Goal: Task Accomplishment & Management: Complete application form

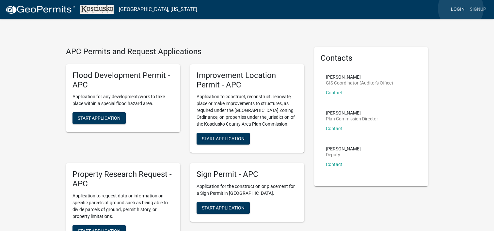
click at [461, 8] on link "Login" at bounding box center [457, 9] width 19 height 12
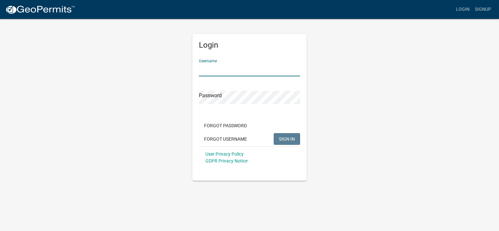
click at [243, 68] on input "Username" at bounding box center [249, 69] width 101 height 13
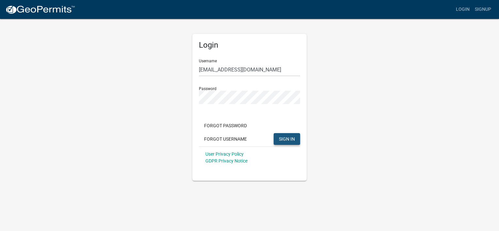
click at [289, 137] on span "SIGN IN" at bounding box center [287, 138] width 16 height 5
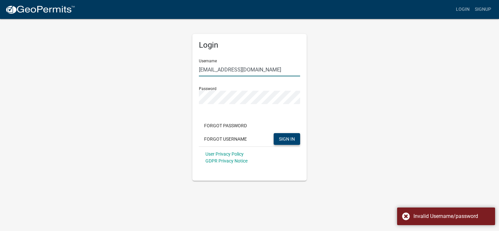
click at [242, 72] on input "[EMAIL_ADDRESS][DOMAIN_NAME]" at bounding box center [249, 69] width 101 height 13
type input "d"
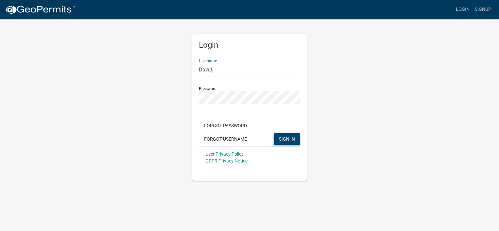
click at [274, 133] on button "SIGN IN" at bounding box center [287, 139] width 26 height 12
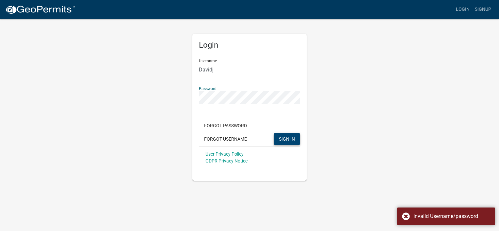
click at [274, 133] on button "SIGN IN" at bounding box center [287, 139] width 26 height 12
drag, startPoint x: 218, startPoint y: 69, endPoint x: 167, endPoint y: 72, distance: 51.4
click at [166, 72] on div "Login Username Davidj Password Forgot Password Forgot Username SIGN IN User Pri…" at bounding box center [249, 99] width 372 height 163
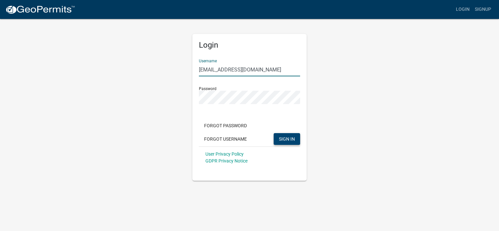
click at [286, 138] on span "SIGN IN" at bounding box center [287, 138] width 16 height 5
drag, startPoint x: 246, startPoint y: 71, endPoint x: 157, endPoint y: 82, distance: 90.1
click at [161, 77] on div "Login Username [EMAIL_ADDRESS][DOMAIN_NAME] Password Forgot Password Forgot Use…" at bounding box center [249, 99] width 372 height 163
click at [285, 140] on span "SIGN IN" at bounding box center [287, 138] width 16 height 5
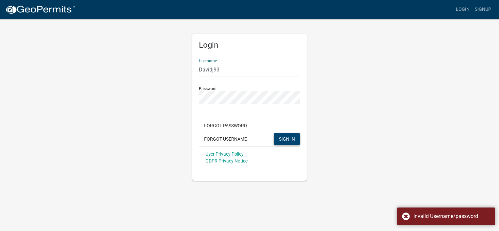
click at [232, 69] on input "Davidj93" at bounding box center [249, 69] width 101 height 13
type input "D"
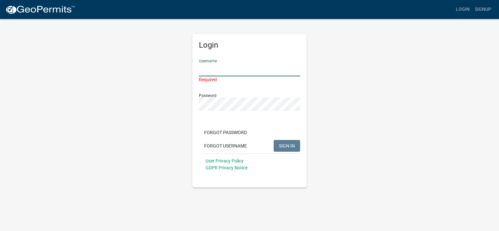
type input "D"
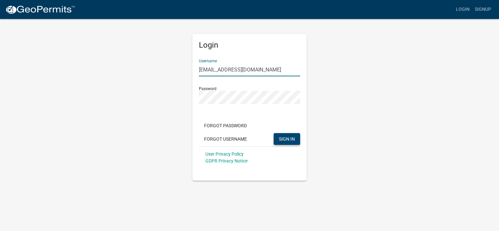
type input "[EMAIL_ADDRESS][DOMAIN_NAME]"
click at [274, 133] on button "SIGN IN" at bounding box center [287, 139] width 26 height 12
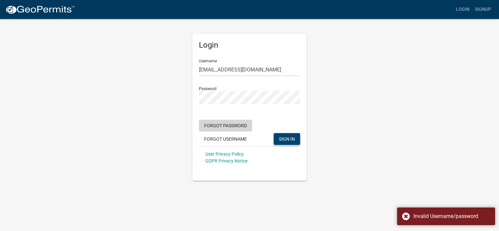
click at [230, 128] on button "Forgot Password" at bounding box center [225, 126] width 53 height 12
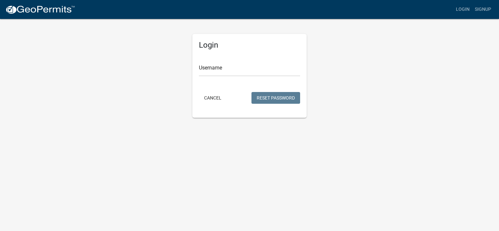
click at [238, 81] on form "Username Cancel Reset Password" at bounding box center [249, 80] width 101 height 52
click at [219, 68] on input "Username" at bounding box center [249, 69] width 101 height 13
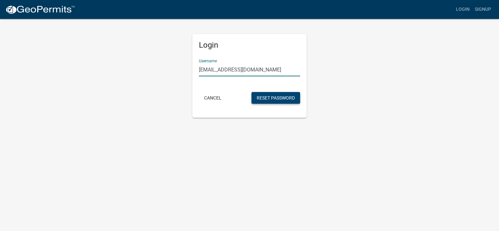
click at [269, 97] on button "Reset Password" at bounding box center [275, 98] width 49 height 12
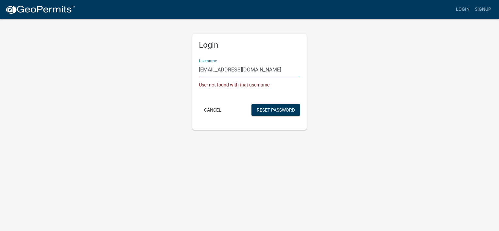
drag, startPoint x: 244, startPoint y: 69, endPoint x: 153, endPoint y: 70, distance: 90.8
click at [153, 70] on div "Login Username [EMAIL_ADDRESS][DOMAIN_NAME] User not found with that username C…" at bounding box center [249, 74] width 372 height 112
type input "d"
type input "Davidj193"
click at [251, 104] on button "Reset Password" at bounding box center [275, 110] width 49 height 12
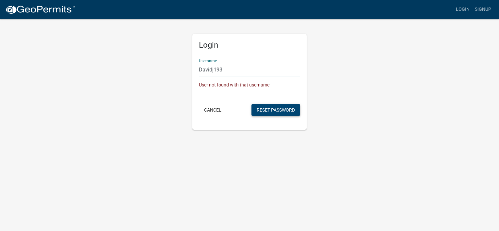
click at [282, 108] on button "Reset Password" at bounding box center [275, 110] width 49 height 12
click at [277, 105] on button "Reset Password" at bounding box center [275, 110] width 49 height 12
click at [214, 109] on button "Cancel" at bounding box center [213, 110] width 28 height 12
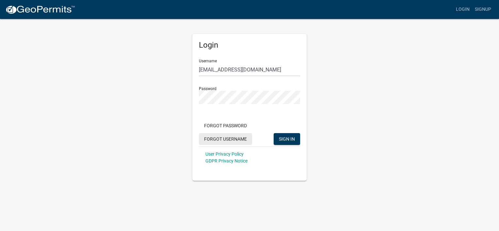
click at [228, 137] on button "Forgot Username" at bounding box center [225, 139] width 53 height 12
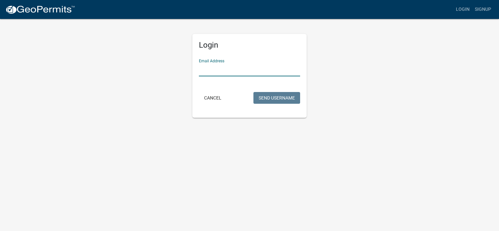
click at [232, 70] on input "Email Address" at bounding box center [249, 69] width 101 height 13
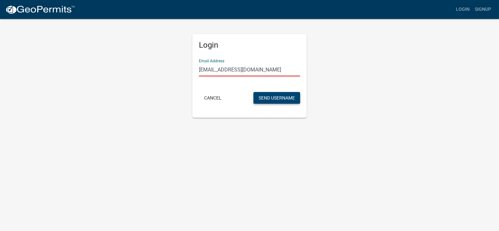
type input "[EMAIL_ADDRESS][DOMAIN_NAME]"
click at [266, 94] on button "Send Username" at bounding box center [276, 98] width 47 height 12
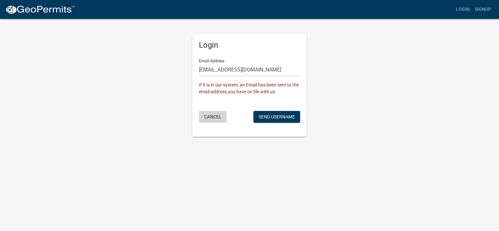
click at [208, 116] on button "Cancel" at bounding box center [213, 117] width 28 height 12
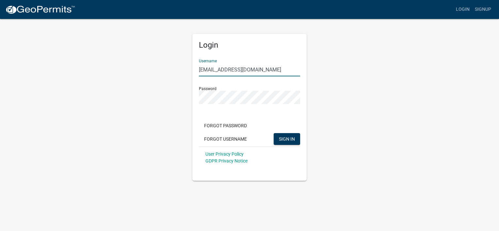
drag, startPoint x: 248, startPoint y: 67, endPoint x: 128, endPoint y: 69, distance: 120.5
click at [131, 70] on div "Login Username [EMAIL_ADDRESS][DOMAIN_NAME] Password Forgot Password Forgot Use…" at bounding box center [249, 99] width 372 height 163
type input "Davidj93"
click at [286, 138] on span "SIGN IN" at bounding box center [287, 138] width 16 height 5
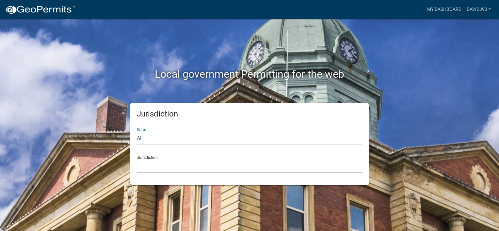
click at [215, 139] on select "All [US_STATE] [US_STATE] [US_STATE] [US_STATE] [US_STATE] [US_STATE] [US_STATE…" at bounding box center [249, 138] width 225 height 13
select select "[US_STATE]"
click at [137, 132] on select "All [US_STATE] [US_STATE] [US_STATE] [US_STATE] [US_STATE] [US_STATE] [US_STATE…" at bounding box center [249, 138] width 225 height 13
click at [203, 166] on select "City of [GEOGRAPHIC_DATA], [US_STATE] City of [GEOGRAPHIC_DATA], [US_STATE] Cit…" at bounding box center [249, 166] width 225 height 13
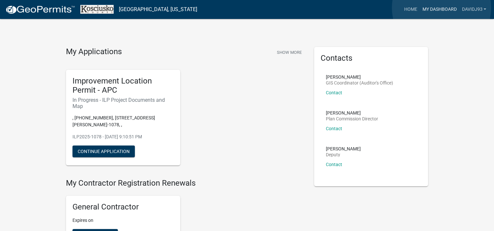
click at [441, 8] on link "My Dashboard" at bounding box center [440, 9] width 40 height 12
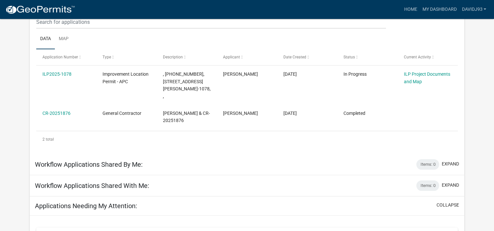
scroll to position [109, 0]
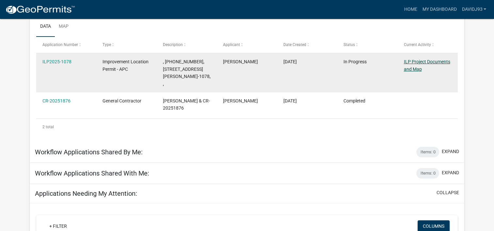
click at [418, 62] on link "ILP Project Documents and Map" at bounding box center [427, 65] width 46 height 13
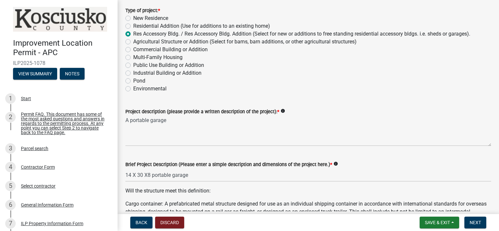
scroll to position [109, 0]
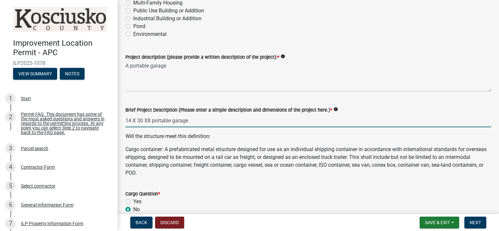
drag, startPoint x: 151, startPoint y: 119, endPoint x: 115, endPoint y: 119, distance: 35.9
click at [115, 119] on div "Improvement Location Permit - APC ILP2025-1078 View Summary Notes 1 Start 2 Per…" at bounding box center [249, 115] width 499 height 231
drag, startPoint x: 162, startPoint y: 119, endPoint x: 142, endPoint y: 119, distance: 19.6
click at [142, 119] on input "20X30 portable garage" at bounding box center [308, 120] width 366 height 13
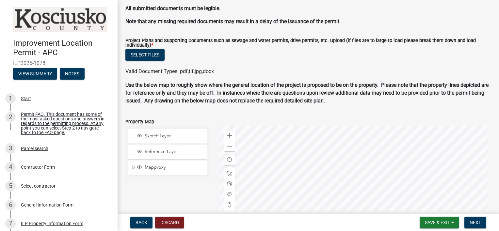
scroll to position [728, 0]
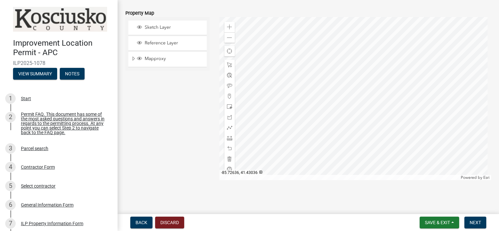
type input "20X30 garage"
click at [364, 135] on div at bounding box center [355, 98] width 272 height 163
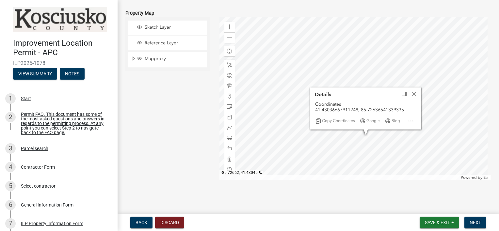
click at [295, 104] on div at bounding box center [355, 98] width 272 height 163
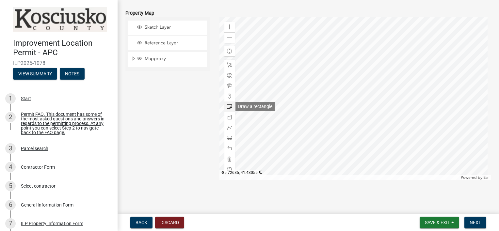
click at [227, 106] on span at bounding box center [229, 106] width 5 height 5
click at [228, 156] on span at bounding box center [229, 158] width 5 height 5
click at [227, 37] on span at bounding box center [229, 37] width 5 height 5
click at [315, 47] on div at bounding box center [355, 98] width 272 height 163
click at [229, 27] on span at bounding box center [229, 26] width 5 height 5
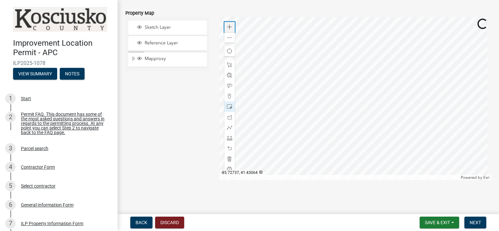
click at [229, 27] on span at bounding box center [229, 26] width 5 height 5
click at [313, 82] on div at bounding box center [355, 98] width 272 height 163
click at [334, 114] on div at bounding box center [355, 98] width 272 height 163
click at [227, 38] on span at bounding box center [229, 37] width 5 height 5
click at [227, 36] on span at bounding box center [229, 37] width 5 height 5
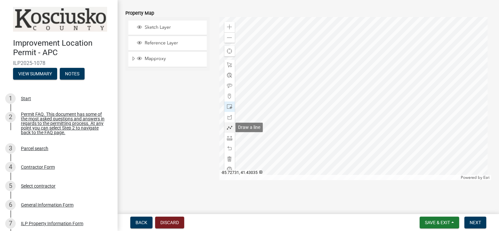
click at [227, 127] on span at bounding box center [229, 127] width 5 height 5
click at [356, 54] on div at bounding box center [355, 98] width 272 height 163
click at [348, 114] on div at bounding box center [355, 98] width 272 height 163
click at [359, 116] on div at bounding box center [355, 98] width 272 height 163
click at [227, 65] on span at bounding box center [229, 64] width 5 height 5
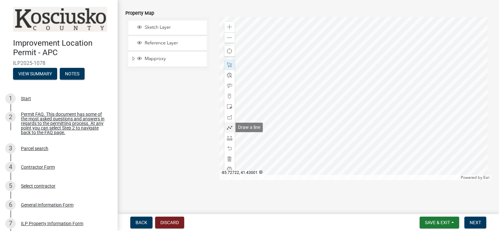
click at [227, 129] on span at bounding box center [229, 127] width 5 height 5
click at [357, 55] on div at bounding box center [355, 98] width 272 height 163
click at [349, 116] on div at bounding box center [355, 98] width 272 height 163
click at [359, 118] on div at bounding box center [355, 98] width 272 height 163
click at [359, 117] on div at bounding box center [355, 98] width 272 height 163
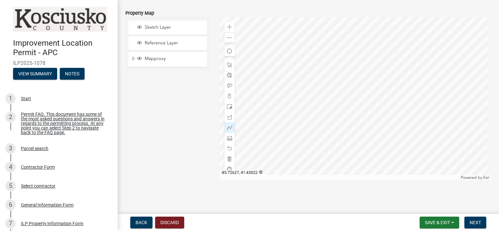
click at [359, 117] on div at bounding box center [355, 98] width 272 height 163
click at [359, 55] on div at bounding box center [355, 98] width 272 height 163
click at [352, 114] on div at bounding box center [355, 98] width 272 height 163
click at [360, 115] on div at bounding box center [355, 98] width 272 height 163
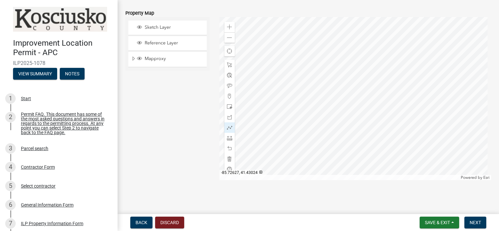
click at [360, 115] on div at bounding box center [355, 98] width 272 height 163
click at [229, 64] on span at bounding box center [229, 64] width 5 height 5
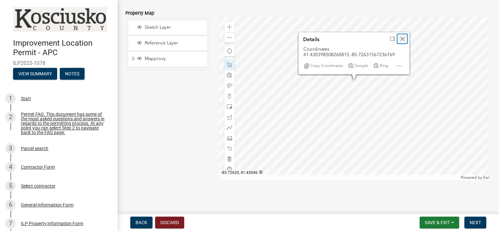
click at [402, 39] on span "Close" at bounding box center [402, 38] width 5 height 5
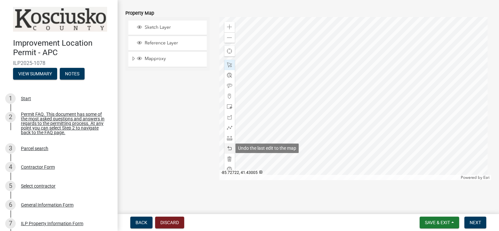
click at [229, 148] on span at bounding box center [229, 148] width 5 height 5
click at [227, 34] on div "Zoom out" at bounding box center [229, 37] width 10 height 10
click at [229, 29] on span at bounding box center [229, 26] width 5 height 5
click at [336, 102] on div at bounding box center [355, 98] width 272 height 163
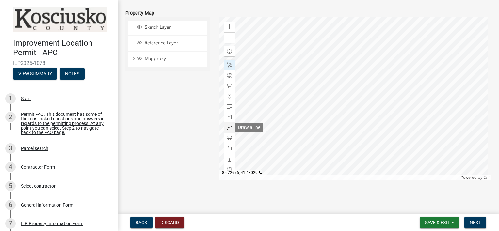
click at [229, 127] on span at bounding box center [229, 127] width 5 height 5
click at [360, 36] on div at bounding box center [355, 98] width 272 height 163
click at [358, 49] on div at bounding box center [355, 98] width 272 height 163
click at [348, 57] on div at bounding box center [355, 98] width 272 height 163
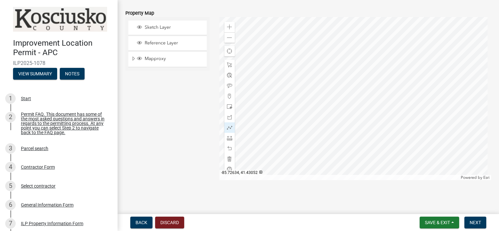
click at [348, 56] on div at bounding box center [355, 98] width 272 height 163
click at [227, 150] on span at bounding box center [229, 148] width 5 height 5
click at [350, 155] on div at bounding box center [355, 98] width 272 height 163
click at [353, 141] on div at bounding box center [355, 98] width 272 height 163
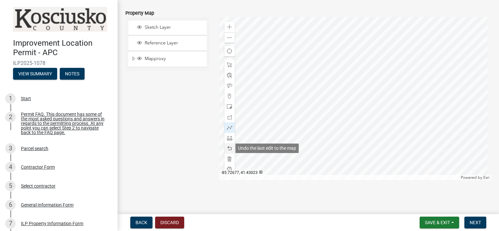
click at [227, 148] on span at bounding box center [229, 148] width 5 height 5
click at [229, 149] on span at bounding box center [229, 148] width 5 height 5
click at [365, 37] on div at bounding box center [355, 98] width 272 height 163
click at [353, 147] on div at bounding box center [355, 98] width 272 height 163
click at [363, 148] on div at bounding box center [355, 98] width 272 height 163
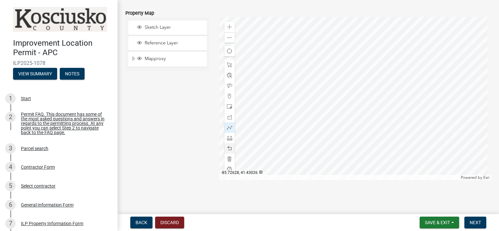
click at [364, 148] on div at bounding box center [355, 98] width 272 height 163
click at [131, 58] on span "Expand" at bounding box center [133, 59] width 5 height 6
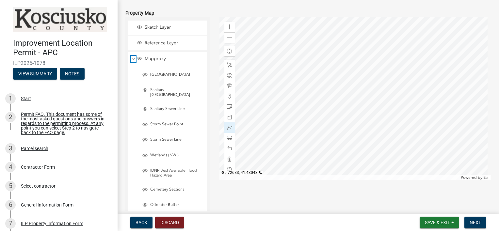
click at [134, 57] on span "Collapse" at bounding box center [133, 59] width 5 height 6
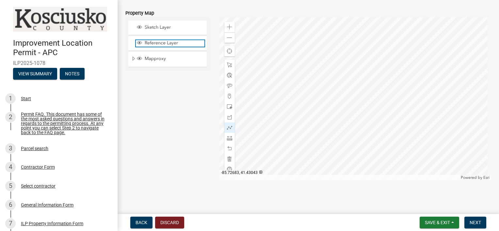
click at [139, 42] on span "Layer List" at bounding box center [139, 42] width 5 height 5
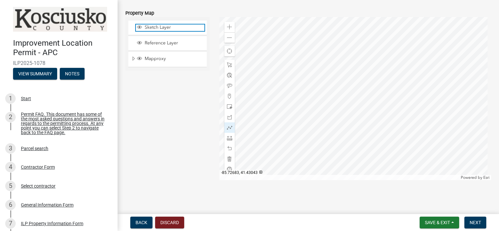
click at [139, 27] on span "Layer List" at bounding box center [139, 26] width 5 height 5
click at [361, 36] on div at bounding box center [355, 98] width 272 height 163
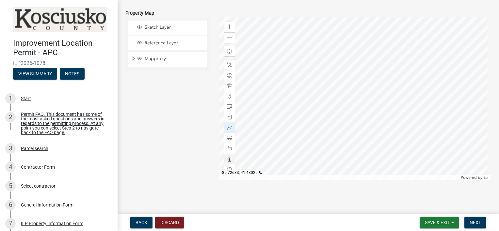
click at [349, 150] on div at bounding box center [355, 98] width 272 height 163
click at [364, 151] on div at bounding box center [355, 98] width 272 height 163
click at [227, 64] on span at bounding box center [229, 64] width 5 height 5
click at [228, 84] on span at bounding box center [229, 85] width 5 height 5
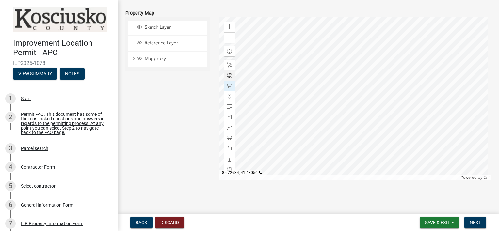
click at [348, 40] on div at bounding box center [355, 98] width 272 height 163
click at [370, 41] on div at bounding box center [355, 98] width 272 height 163
click at [229, 107] on span at bounding box center [229, 106] width 5 height 5
click at [356, 125] on div at bounding box center [355, 98] width 272 height 163
click at [349, 119] on div at bounding box center [355, 98] width 272 height 163
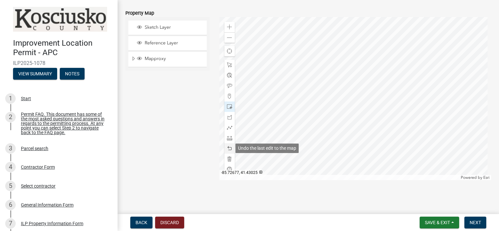
click at [230, 149] on span at bounding box center [229, 148] width 5 height 5
click at [339, 149] on div at bounding box center [355, 98] width 272 height 163
click at [227, 148] on span at bounding box center [229, 148] width 5 height 5
click at [227, 64] on span at bounding box center [229, 64] width 5 height 5
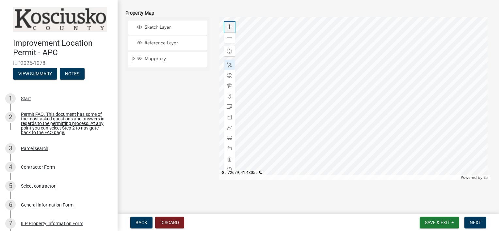
click at [227, 29] on span at bounding box center [229, 26] width 5 height 5
click at [317, 40] on div at bounding box center [355, 98] width 272 height 163
click at [229, 108] on span at bounding box center [229, 106] width 5 height 5
click at [340, 73] on div at bounding box center [355, 98] width 272 height 163
click at [227, 150] on span at bounding box center [229, 148] width 5 height 5
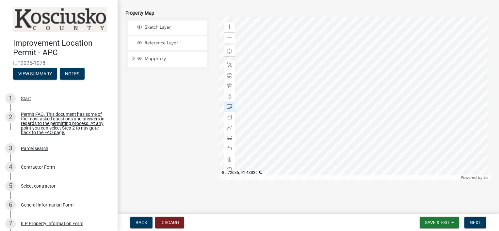
click at [314, 116] on div at bounding box center [355, 98] width 272 height 163
click at [354, 122] on div at bounding box center [355, 98] width 272 height 163
click at [228, 65] on span at bounding box center [229, 64] width 5 height 5
click at [294, 76] on div at bounding box center [355, 98] width 272 height 163
click at [300, 77] on div at bounding box center [355, 98] width 272 height 163
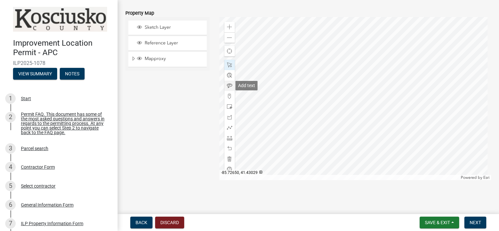
click at [227, 84] on span at bounding box center [229, 85] width 5 height 5
click at [302, 78] on div at bounding box center [355, 98] width 272 height 163
click at [330, 127] on div at bounding box center [355, 98] width 272 height 163
click at [227, 65] on span at bounding box center [229, 64] width 5 height 5
click at [229, 38] on span at bounding box center [229, 37] width 5 height 5
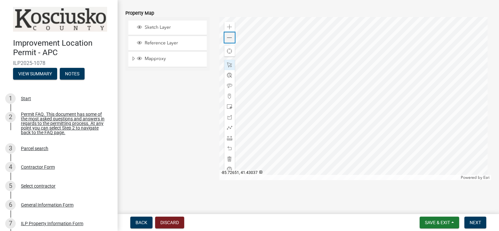
click at [229, 38] on span at bounding box center [229, 37] width 5 height 5
click at [227, 137] on span at bounding box center [229, 137] width 5 height 5
click at [227, 29] on span at bounding box center [229, 26] width 5 height 5
click at [227, 66] on span at bounding box center [229, 64] width 5 height 5
click at [330, 95] on div at bounding box center [355, 98] width 272 height 163
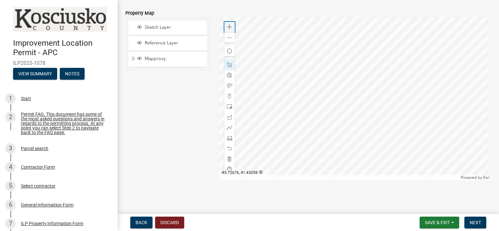
click at [227, 28] on span at bounding box center [229, 26] width 5 height 5
click at [323, 63] on div at bounding box center [355, 98] width 272 height 163
click at [229, 38] on span at bounding box center [229, 37] width 5 height 5
click at [229, 137] on span at bounding box center [229, 137] width 5 height 5
click at [346, 43] on div at bounding box center [355, 98] width 272 height 163
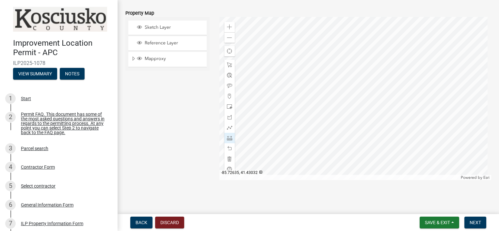
click at [347, 135] on div at bounding box center [355, 98] width 272 height 163
click at [294, 139] on div at bounding box center [355, 98] width 272 height 163
click at [344, 139] on div at bounding box center [355, 98] width 272 height 163
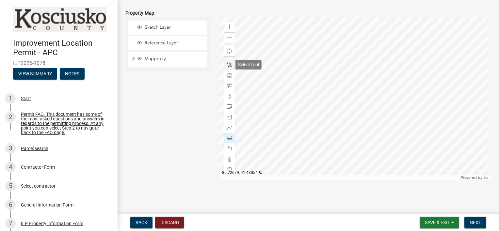
click at [229, 65] on span at bounding box center [229, 64] width 5 height 5
click at [228, 36] on span at bounding box center [229, 37] width 5 height 5
click at [228, 39] on span at bounding box center [229, 37] width 5 height 5
click at [227, 29] on span at bounding box center [229, 26] width 5 height 5
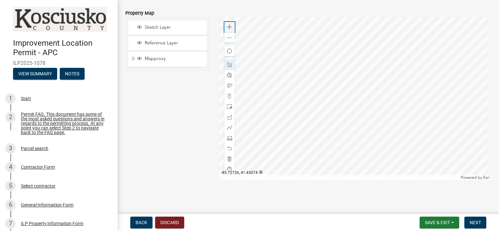
click at [227, 29] on span at bounding box center [229, 26] width 5 height 5
click at [355, 73] on div at bounding box center [355, 98] width 272 height 163
click at [352, 37] on div at bounding box center [355, 98] width 272 height 163
click at [391, 64] on span "Dock" at bounding box center [391, 65] width 5 height 5
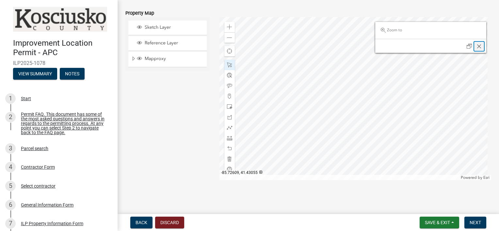
click at [476, 46] on span "Close" at bounding box center [478, 46] width 5 height 5
click at [383, 38] on div "Zoom to" at bounding box center [430, 30] width 111 height 17
click at [467, 45] on span "Undock" at bounding box center [469, 46] width 5 height 5
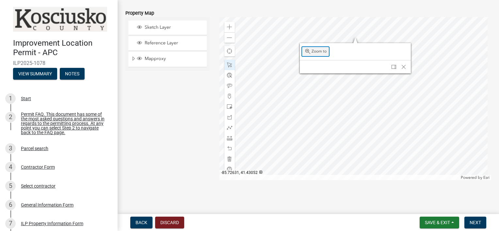
click at [305, 53] on span "Zoom to" at bounding box center [307, 51] width 5 height 5
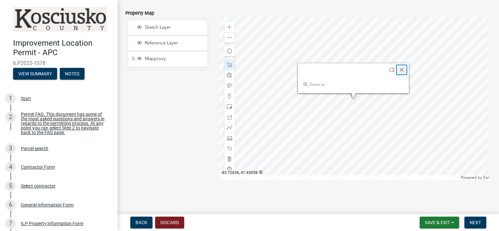
click at [400, 70] on span "Close" at bounding box center [401, 69] width 5 height 5
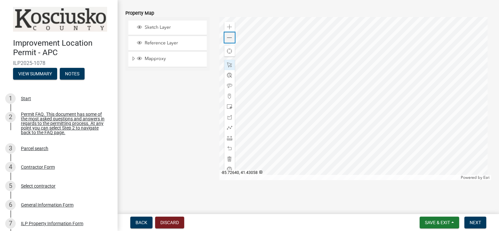
click at [227, 38] on span at bounding box center [229, 37] width 5 height 5
click at [300, 54] on div at bounding box center [355, 98] width 272 height 163
click at [226, 30] on div "Zoom in" at bounding box center [229, 27] width 10 height 10
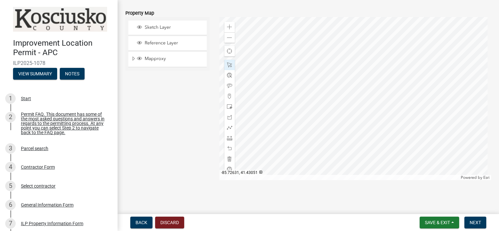
click at [333, 97] on div at bounding box center [355, 98] width 272 height 163
click at [362, 40] on div at bounding box center [355, 98] width 272 height 163
click at [229, 127] on span at bounding box center [229, 127] width 5 height 5
click at [227, 128] on span at bounding box center [229, 127] width 5 height 5
click at [329, 57] on div at bounding box center [355, 98] width 272 height 163
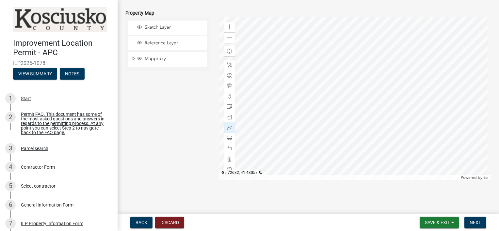
click at [328, 58] on div at bounding box center [355, 98] width 272 height 163
click at [345, 66] on div at bounding box center [355, 98] width 272 height 163
click at [228, 65] on span at bounding box center [229, 64] width 5 height 5
click at [227, 39] on span at bounding box center [229, 37] width 5 height 5
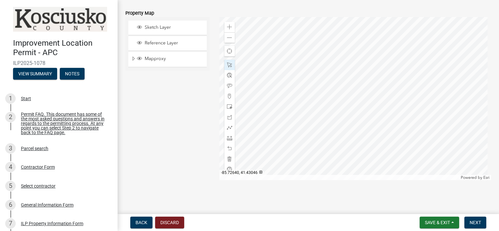
click at [313, 68] on div at bounding box center [355, 98] width 272 height 163
click at [316, 103] on div at bounding box center [355, 98] width 272 height 163
click at [228, 38] on span at bounding box center [229, 37] width 5 height 5
click at [230, 26] on span at bounding box center [229, 26] width 5 height 5
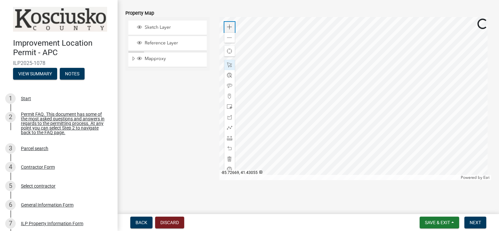
click at [230, 26] on span at bounding box center [229, 26] width 5 height 5
click at [352, 48] on div at bounding box center [355, 98] width 272 height 163
click at [375, 108] on div at bounding box center [355, 98] width 272 height 163
click at [388, 115] on div at bounding box center [355, 98] width 272 height 163
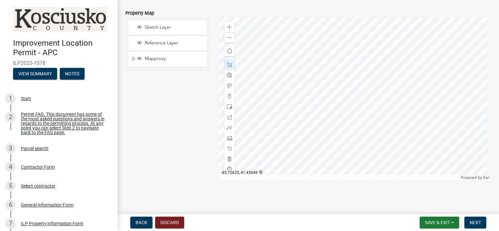
click at [367, 42] on div at bounding box center [355, 98] width 272 height 163
click at [385, 59] on div at bounding box center [355, 98] width 272 height 163
click at [383, 61] on div at bounding box center [355, 98] width 272 height 163
click at [474, 223] on span "Next" at bounding box center [474, 222] width 11 height 5
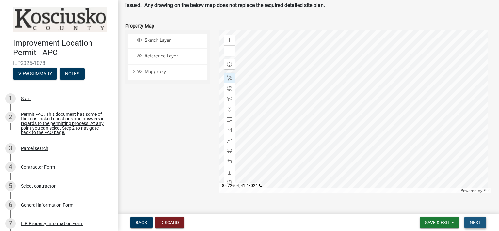
scroll to position [741, 0]
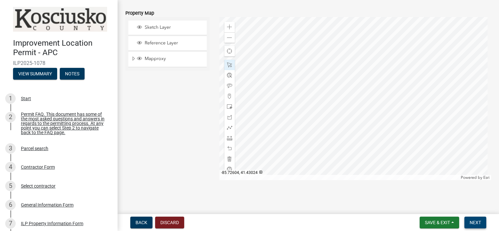
click at [475, 223] on span "Next" at bounding box center [474, 222] width 11 height 5
click at [227, 35] on span at bounding box center [229, 37] width 5 height 5
click at [227, 38] on span at bounding box center [229, 37] width 5 height 5
click at [476, 221] on span "Next" at bounding box center [474, 222] width 11 height 5
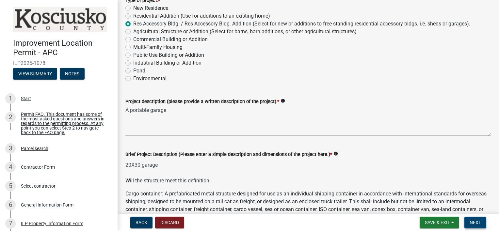
scroll to position [119, 0]
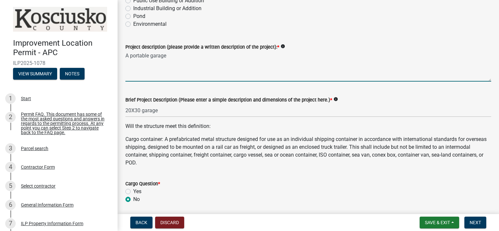
click at [180, 76] on textarea "A portable garage" at bounding box center [308, 66] width 366 height 31
type textarea "A portable garage with a covered/enclosed walkway attached to the house"
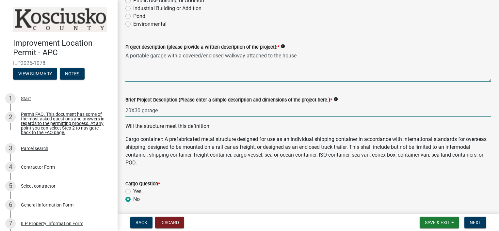
click at [186, 111] on input "20X30 garage" at bounding box center [308, 110] width 366 height 13
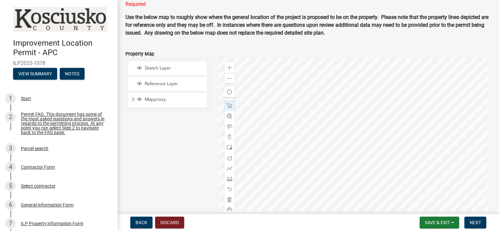
scroll to position [717, 0]
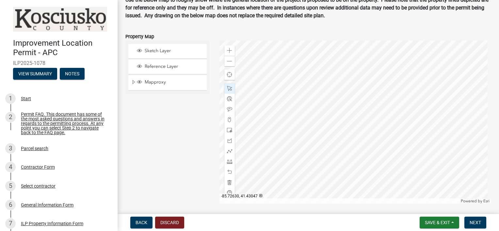
type input "20X30 garage with 15x4 walkway"
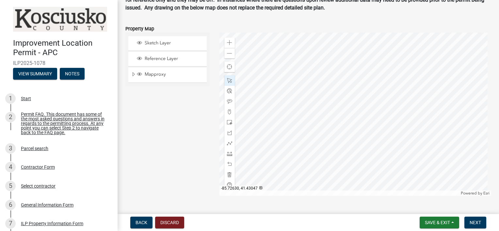
click at [351, 91] on div at bounding box center [355, 114] width 272 height 163
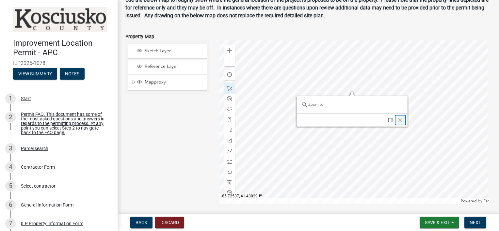
click at [399, 119] on span "Close" at bounding box center [400, 120] width 5 height 5
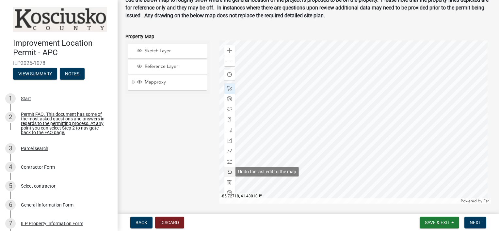
click at [227, 171] on span at bounding box center [229, 171] width 5 height 5
click at [230, 170] on span at bounding box center [229, 171] width 5 height 5
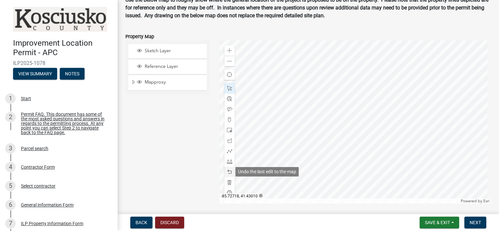
click at [230, 170] on span at bounding box center [229, 171] width 5 height 5
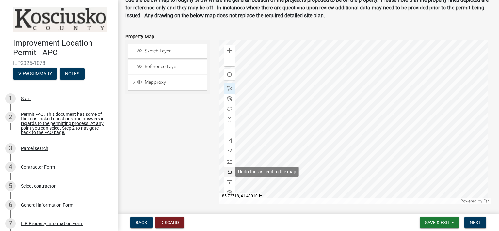
click at [230, 170] on span at bounding box center [229, 171] width 5 height 5
click at [227, 51] on span at bounding box center [229, 50] width 5 height 5
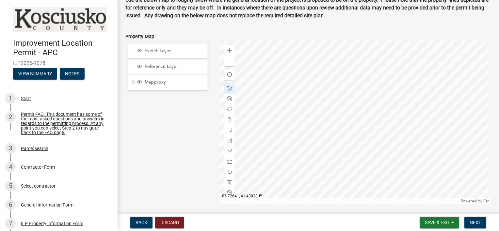
click at [285, 88] on div at bounding box center [355, 121] width 272 height 163
click at [229, 129] on span at bounding box center [229, 130] width 5 height 5
click at [340, 54] on div at bounding box center [355, 121] width 272 height 163
click at [230, 171] on span at bounding box center [229, 171] width 5 height 5
click at [227, 129] on span at bounding box center [229, 130] width 5 height 5
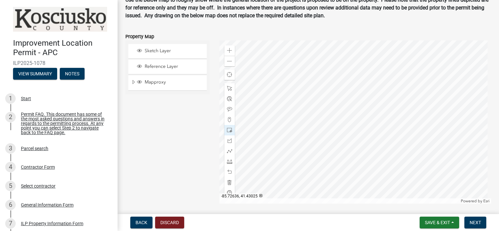
click at [314, 105] on div at bounding box center [355, 121] width 272 height 163
click at [227, 88] on span at bounding box center [229, 88] width 5 height 5
click at [230, 61] on span at bounding box center [229, 61] width 5 height 5
click at [308, 127] on div at bounding box center [355, 121] width 272 height 163
click at [334, 106] on div at bounding box center [355, 121] width 272 height 163
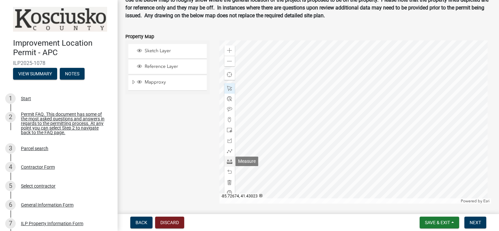
click at [230, 161] on span at bounding box center [229, 161] width 5 height 5
click at [228, 171] on span at bounding box center [229, 171] width 5 height 5
click at [227, 129] on span at bounding box center [229, 130] width 5 height 5
click at [346, 148] on div at bounding box center [355, 121] width 272 height 163
click at [227, 172] on span at bounding box center [229, 171] width 5 height 5
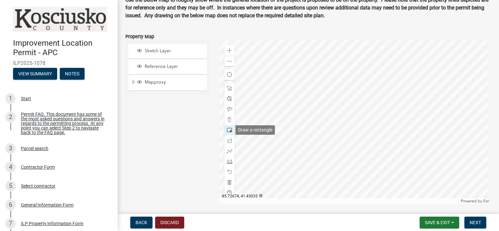
click at [227, 130] on span at bounding box center [229, 130] width 5 height 5
click at [346, 150] on div at bounding box center [355, 121] width 272 height 163
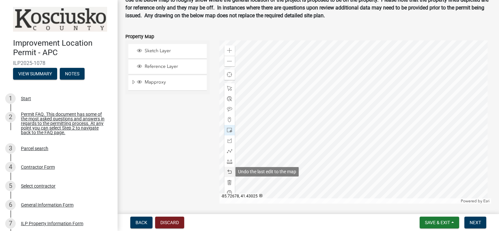
click at [227, 172] on span at bounding box center [229, 171] width 5 height 5
click at [227, 98] on span at bounding box center [229, 98] width 5 height 5
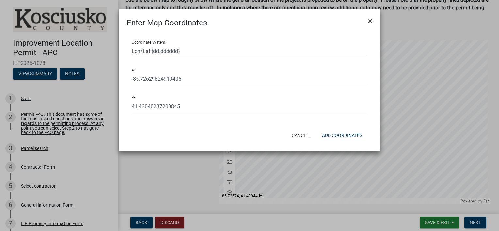
click at [367, 22] on button "×" at bounding box center [370, 21] width 15 height 18
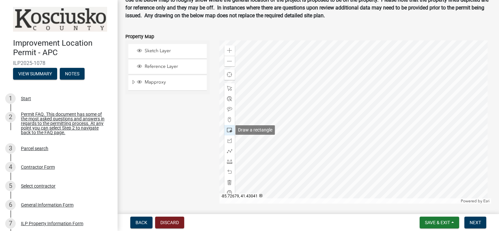
click at [227, 129] on span at bounding box center [229, 130] width 5 height 5
click at [349, 149] on div at bounding box center [355, 121] width 272 height 163
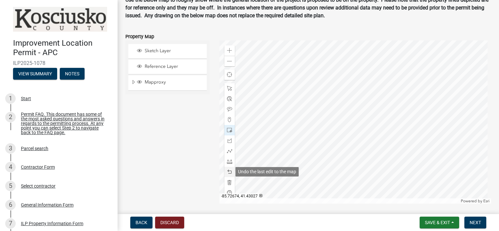
click at [229, 173] on span at bounding box center [229, 171] width 5 height 5
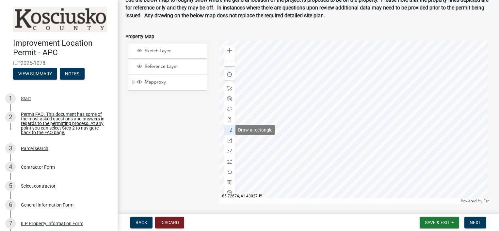
click at [227, 128] on span at bounding box center [229, 130] width 5 height 5
click at [338, 171] on div at bounding box center [355, 121] width 272 height 163
click at [357, 175] on div at bounding box center [355, 121] width 272 height 163
click at [228, 163] on span at bounding box center [229, 161] width 5 height 5
click at [350, 60] on div at bounding box center [355, 121] width 272 height 163
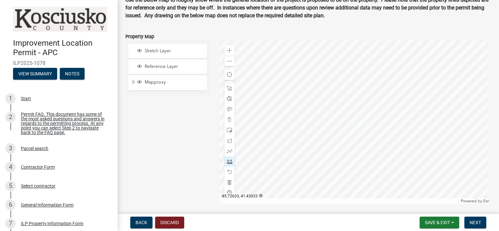
click at [344, 148] on div at bounding box center [355, 121] width 272 height 163
click at [287, 150] on div at bounding box center [355, 121] width 272 height 163
click at [337, 155] on div at bounding box center [355, 121] width 272 height 163
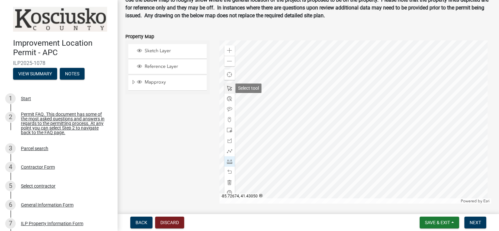
click at [227, 88] on span at bounding box center [229, 88] width 5 height 5
click at [476, 222] on span "Next" at bounding box center [474, 222] width 11 height 5
click at [473, 221] on span "Next" at bounding box center [474, 222] width 11 height 5
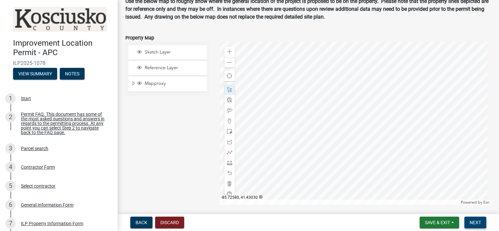
scroll to position [749, 0]
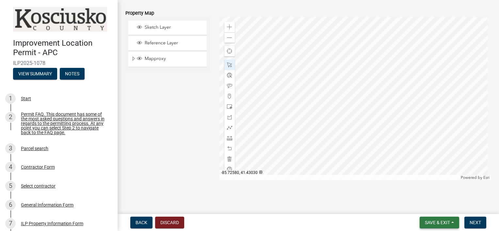
click at [440, 223] on span "Save & Exit" at bounding box center [437, 222] width 25 height 5
click at [423, 190] on button "Save" at bounding box center [433, 190] width 52 height 16
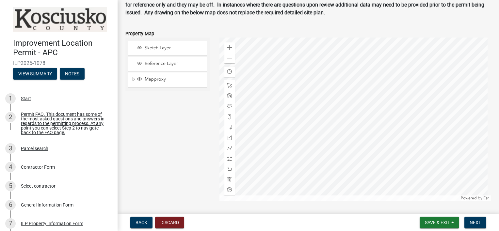
scroll to position [728, 0]
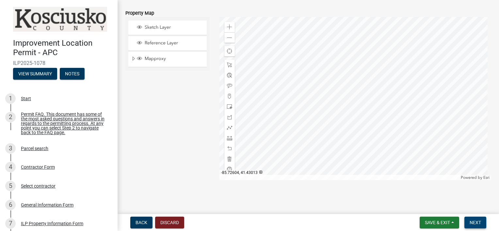
click at [479, 224] on span "Next" at bounding box center [474, 222] width 11 height 5
click at [471, 221] on span "Next" at bounding box center [474, 222] width 11 height 5
click at [439, 222] on span "Save & Exit" at bounding box center [437, 222] width 25 height 5
click at [437, 206] on button "Save & Exit" at bounding box center [433, 206] width 52 height 16
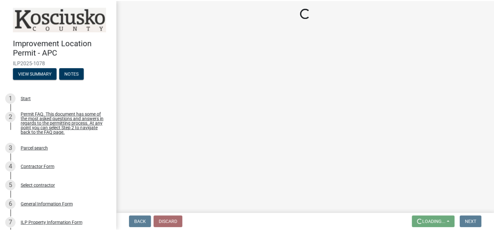
scroll to position [0, 0]
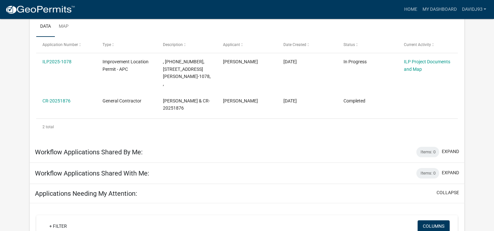
scroll to position [163, 0]
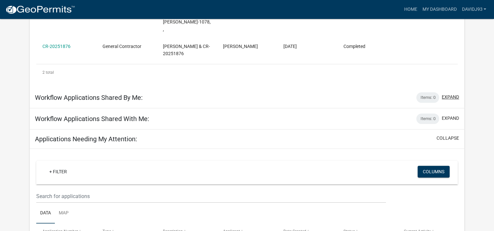
click at [451, 96] on button "expand" at bounding box center [450, 97] width 17 height 7
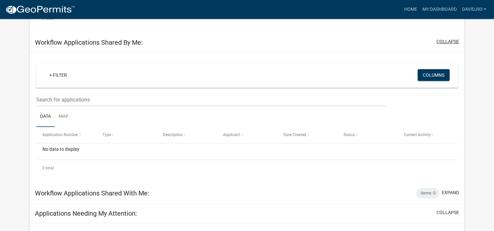
scroll to position [272, 0]
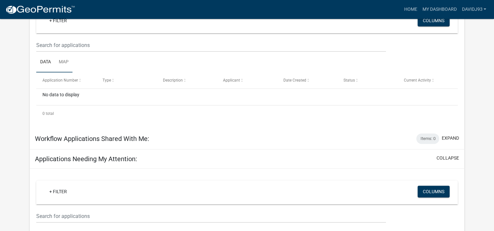
click at [64, 60] on link "Map" at bounding box center [64, 62] width 18 height 21
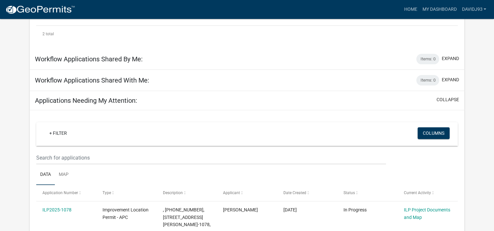
scroll to position [148, 0]
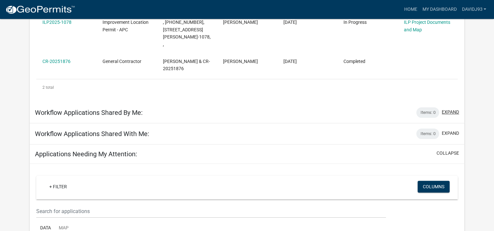
click at [445, 113] on button "expand" at bounding box center [450, 112] width 17 height 7
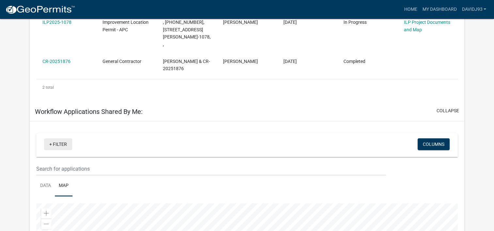
click at [60, 146] on link "+ Filter" at bounding box center [58, 144] width 28 height 12
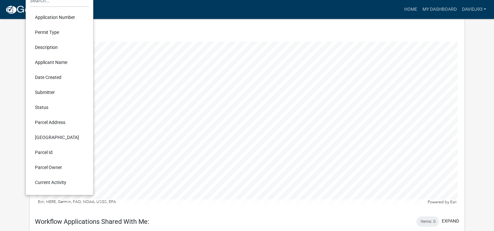
scroll to position [311, 0]
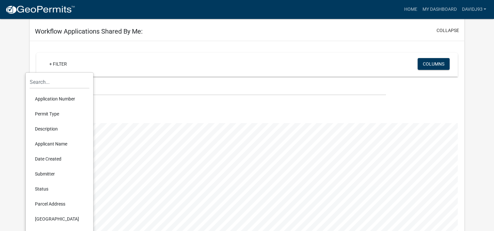
scroll to position [148, 0]
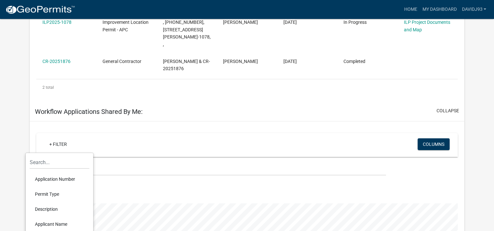
click at [485, 81] on app-user-applications "more_horiz Home My Dashboard Davidj93 Account Contractor Profile Logout My Dash…" at bounding box center [247, 231] width 494 height 720
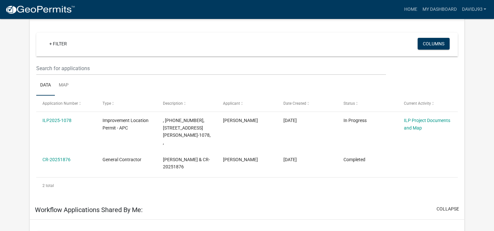
scroll to position [39, 0]
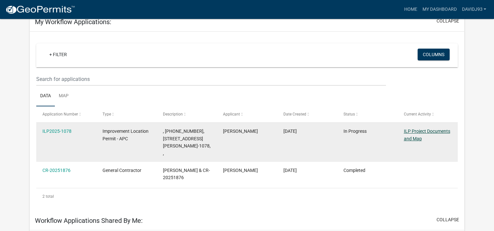
click at [412, 133] on link "ILP Project Documents and Map" at bounding box center [427, 135] width 46 height 13
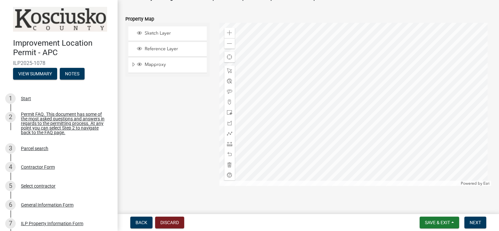
scroll to position [728, 0]
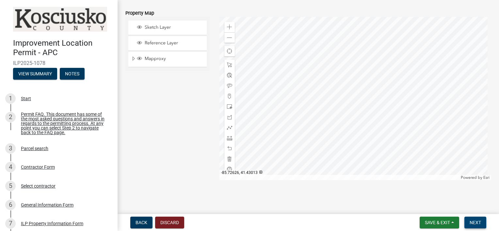
click at [479, 222] on span "Next" at bounding box center [474, 222] width 11 height 5
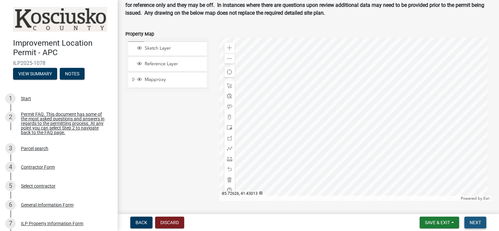
scroll to position [749, 0]
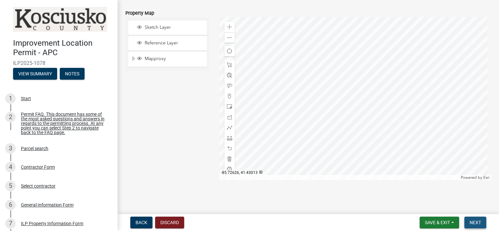
click at [476, 221] on span "Next" at bounding box center [474, 222] width 11 height 5
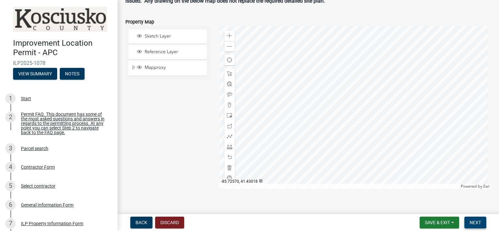
scroll to position [747, 0]
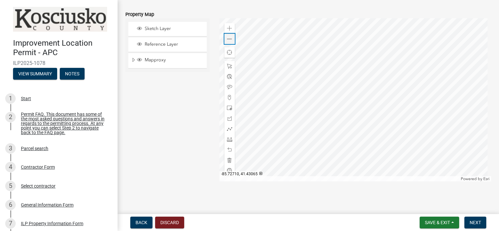
click at [227, 37] on span at bounding box center [229, 39] width 5 height 5
click at [473, 220] on span "Next" at bounding box center [474, 222] width 11 height 5
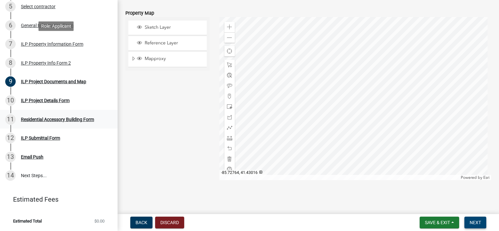
scroll to position [183, 0]
click at [44, 101] on div "ILP Project Details Form" at bounding box center [45, 100] width 49 height 5
click at [30, 101] on div "ILP Project Details Form" at bounding box center [45, 100] width 49 height 5
click at [58, 120] on div "Residential Accessory Building Form" at bounding box center [57, 119] width 73 height 5
click at [54, 63] on div "ILP Property Info Form 2" at bounding box center [46, 63] width 50 height 5
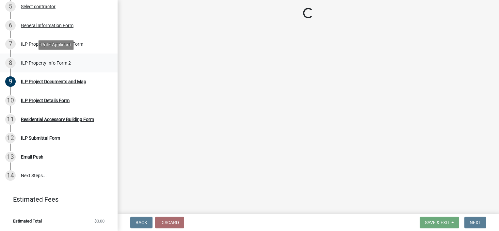
scroll to position [0, 0]
select select "7b11be74-d7bb-4878-8b50-4ecdc0000cbf"
select select "1146270b-2111-4e23-bf7f-74ce85cf7041"
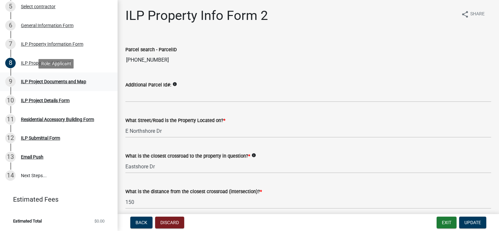
click at [66, 81] on div "ILP Project Documents and Map" at bounding box center [53, 81] width 65 height 5
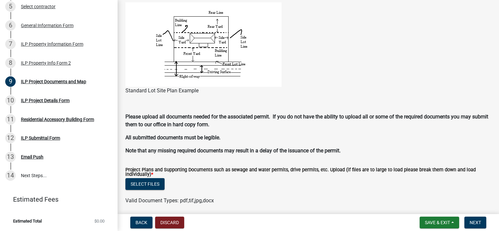
scroll to position [544, 0]
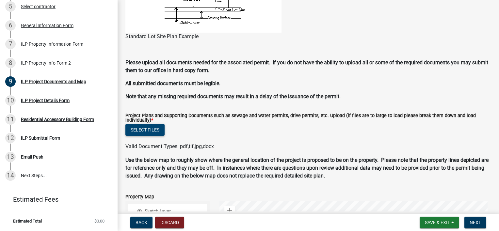
click at [155, 130] on button "Select files" at bounding box center [144, 130] width 39 height 12
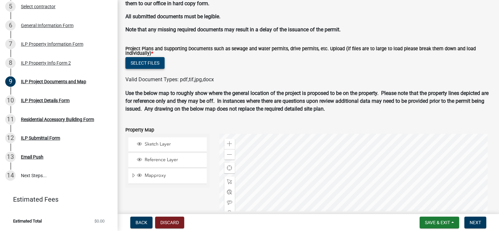
scroll to position [598, 0]
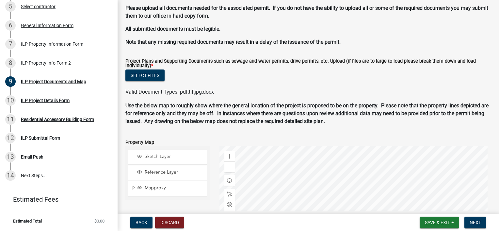
click at [447, 25] on p "All submitted documents must be legible." at bounding box center [308, 29] width 366 height 8
click at [150, 73] on button "Select files" at bounding box center [144, 76] width 39 height 12
click at [447, 44] on wm-data-entity-input "Please upload all documents needed for the associated permit. If you do not hav…" at bounding box center [308, 27] width 366 height 47
click at [148, 75] on button "Select files" at bounding box center [144, 76] width 39 height 12
click at [145, 73] on button "Select files" at bounding box center [144, 76] width 39 height 12
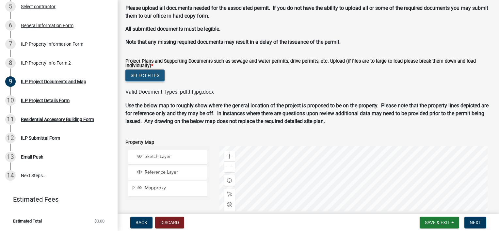
click at [149, 76] on button "Select files" at bounding box center [144, 76] width 39 height 12
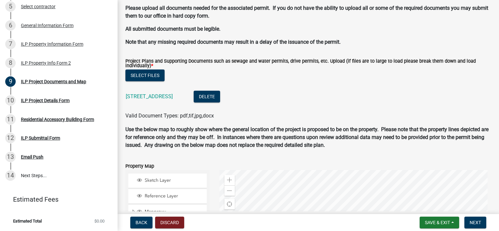
click at [398, 93] on li "[STREET_ADDRESS]" at bounding box center [308, 98] width 366 height 24
click at [476, 222] on span "Next" at bounding box center [474, 222] width 11 height 5
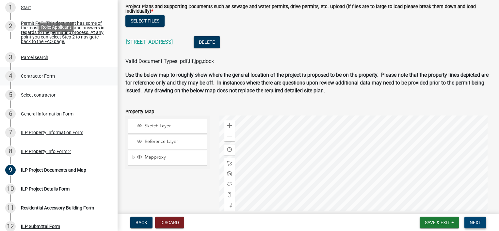
scroll to position [128, 0]
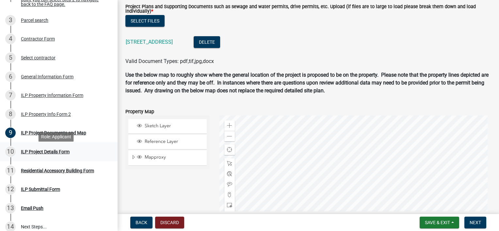
click at [48, 153] on div "ILP Project Details Form" at bounding box center [45, 152] width 49 height 5
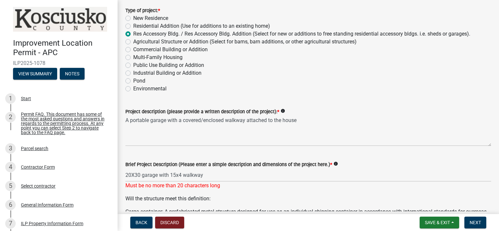
scroll to position [109, 0]
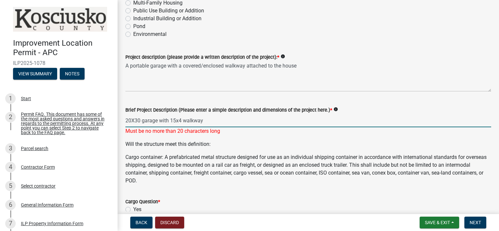
click at [169, 120] on input "20X30 garage with 15x4 walkway" at bounding box center [308, 120] width 366 height 13
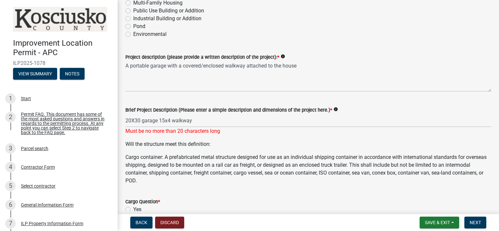
click at [321, 133] on div "Must be no more than 20 characters long" at bounding box center [308, 131] width 366 height 8
click at [333, 109] on icon "info" at bounding box center [335, 109] width 5 height 5
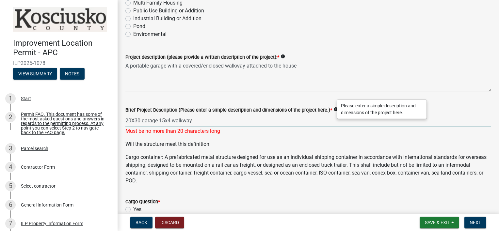
click at [169, 120] on input "20X30 garage 15x4 walkway" at bounding box center [308, 120] width 366 height 13
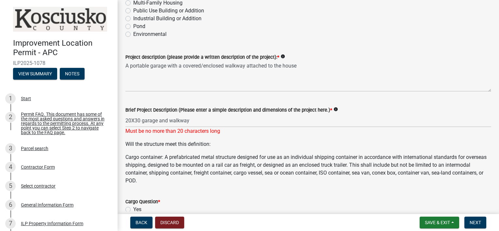
click at [228, 140] on wm-data-entity-input "Brief Project Description (Please enter a simple description and dimensions of …" at bounding box center [308, 118] width 366 height 43
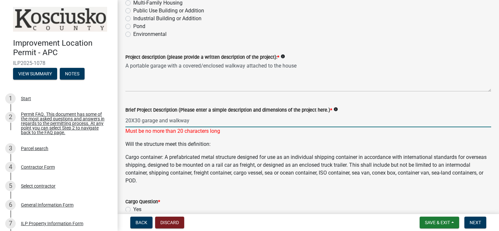
click at [168, 120] on input "20X30 garage and walkway" at bounding box center [308, 120] width 366 height 13
click at [476, 220] on span "Next" at bounding box center [474, 222] width 11 height 5
drag, startPoint x: 167, startPoint y: 120, endPoint x: 170, endPoint y: 124, distance: 4.9
click at [167, 120] on input "20X30 garage W/ walkway" at bounding box center [308, 120] width 366 height 13
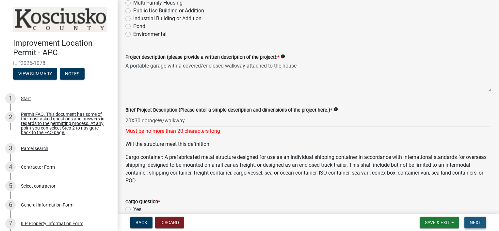
click at [474, 225] on span "Next" at bounding box center [474, 222] width 11 height 5
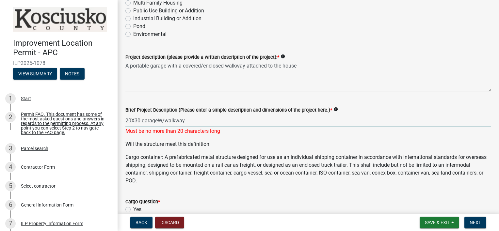
click at [158, 119] on input "20X30 garageW/walkway" at bounding box center [308, 120] width 366 height 13
type input "20X30 garage W/walkway"
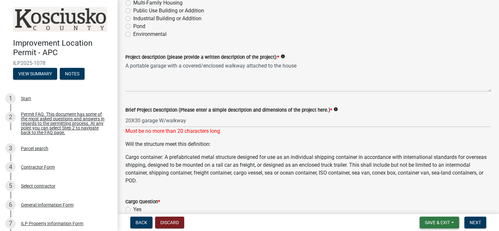
click at [431, 223] on span "Save & Exit" at bounding box center [437, 222] width 25 height 5
click at [421, 185] on button "Save" at bounding box center [433, 190] width 52 height 16
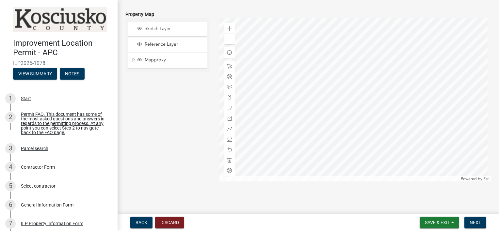
scroll to position [752, 0]
click at [474, 221] on span "Next" at bounding box center [474, 222] width 11 height 5
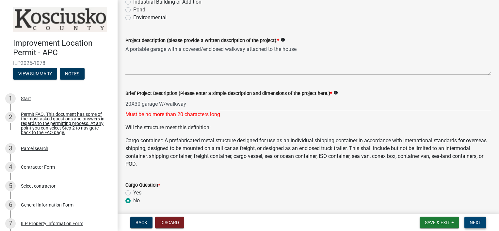
scroll to position [106, 0]
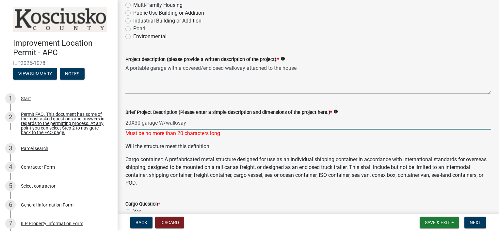
click at [165, 121] on input "20X30 garage W/walkway" at bounding box center [308, 122] width 366 height 13
type input "20X30 garage walkway"
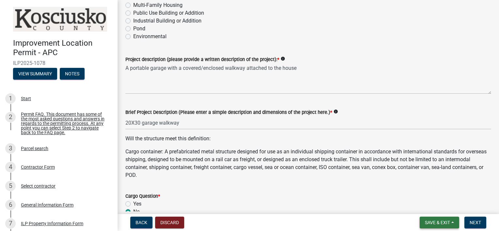
click at [432, 222] on span "Save & Exit" at bounding box center [437, 222] width 25 height 5
click at [422, 190] on button "Save" at bounding box center [433, 190] width 52 height 16
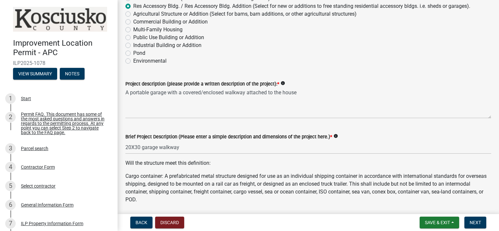
scroll to position [44, 0]
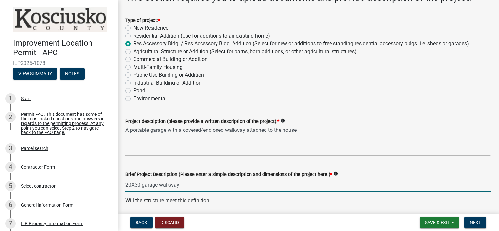
click at [179, 185] on input "20X30 garage walkway" at bounding box center [308, 184] width 366 height 13
click at [157, 184] on input "20X30 garage walkway" at bounding box center [308, 184] width 366 height 13
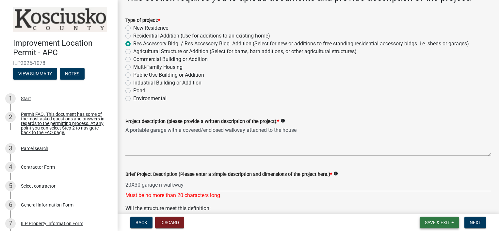
click at [435, 223] on span "Save & Exit" at bounding box center [437, 222] width 25 height 5
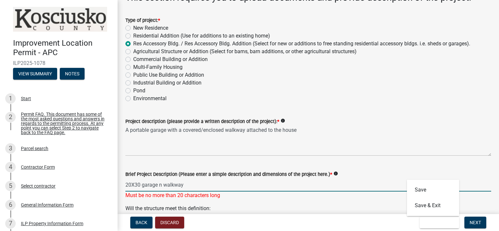
drag, startPoint x: 161, startPoint y: 183, endPoint x: 218, endPoint y: 184, distance: 57.5
click at [216, 185] on input "20X30 garage n walkway" at bounding box center [308, 184] width 366 height 13
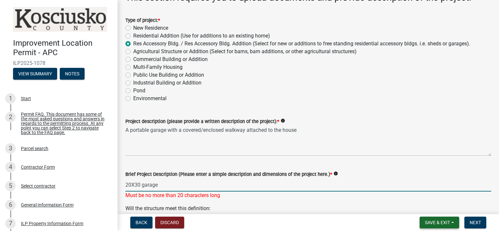
type input "20X30 garage"
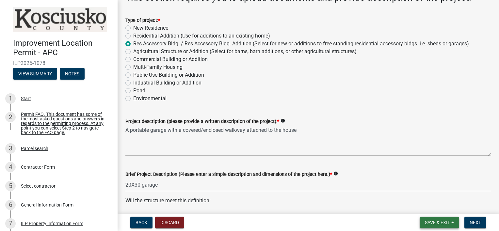
click at [437, 222] on span "Save & Exit" at bounding box center [437, 222] width 25 height 5
click at [420, 189] on button "Save" at bounding box center [433, 190] width 52 height 16
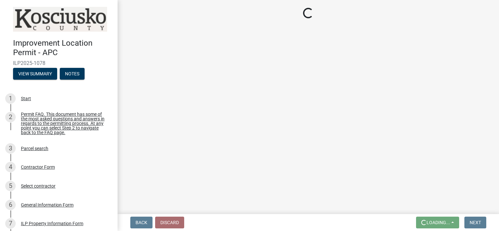
scroll to position [0, 0]
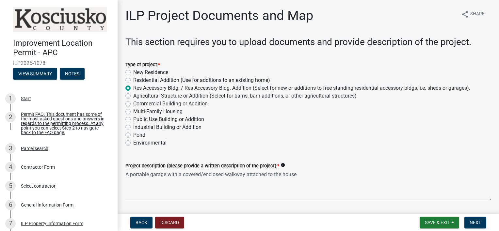
click at [306, 151] on wm-data-entity-input "Type of project: * New Residence Residential Addition (Use for additions to an …" at bounding box center [308, 103] width 366 height 100
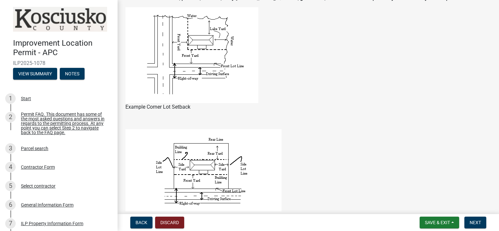
scroll to position [371, 0]
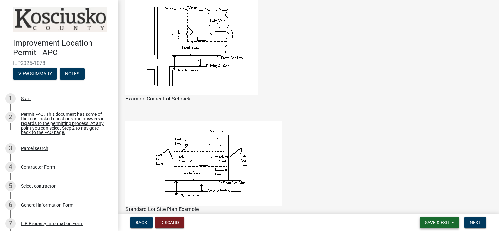
click at [439, 222] on span "Save & Exit" at bounding box center [437, 222] width 25 height 5
click at [450, 144] on figure "Standard Lot Site Plan Example" at bounding box center [308, 167] width 366 height 92
click at [473, 222] on span "Next" at bounding box center [474, 222] width 11 height 5
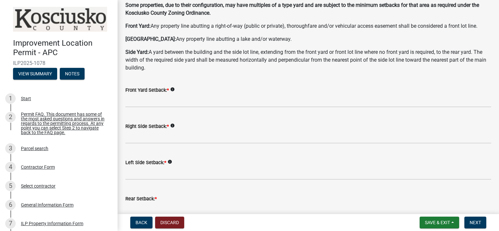
scroll to position [54, 0]
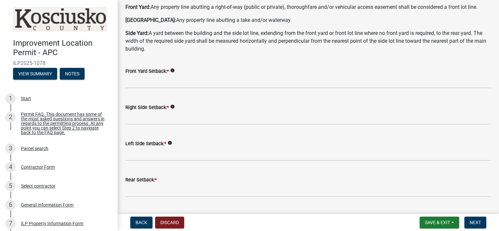
click at [172, 70] on icon "info" at bounding box center [172, 70] width 5 height 5
click at [290, 72] on div "Front Yard Setback: * info" at bounding box center [308, 71] width 366 height 8
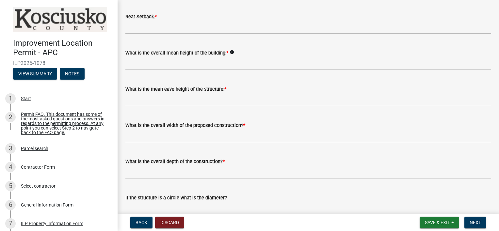
scroll to position [272, 0]
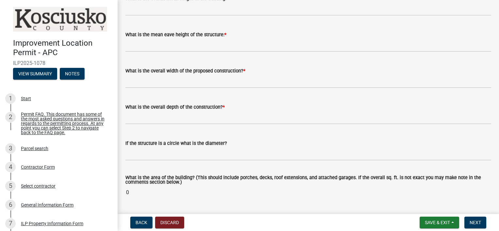
click at [289, 72] on div "What is the overall width of the proposed construction? *" at bounding box center [308, 71] width 366 height 8
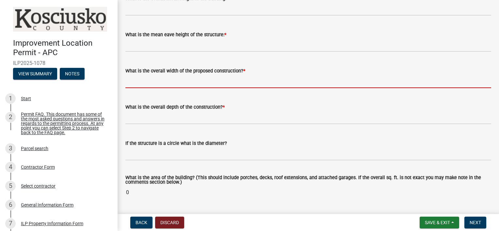
click at [199, 81] on input "text" at bounding box center [308, 81] width 366 height 13
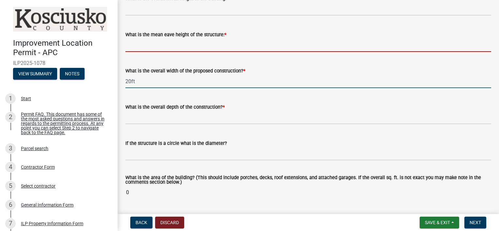
type input "20.00"
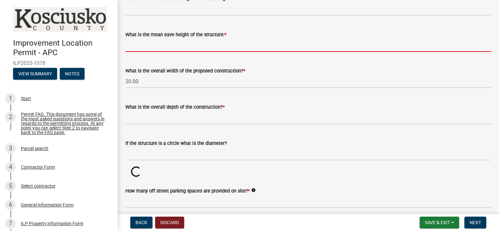
click at [214, 44] on input "text" at bounding box center [308, 45] width 366 height 13
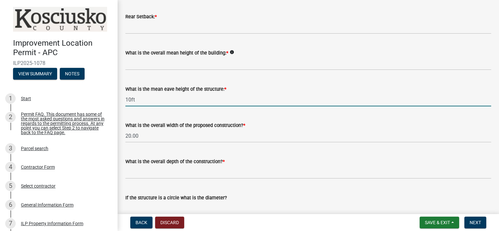
scroll to position [163, 0]
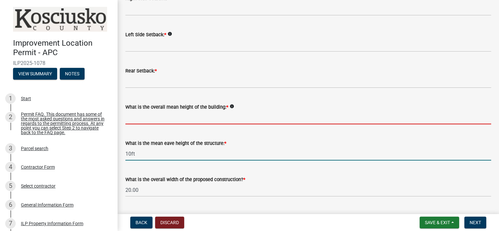
type input "10.0"
click at [223, 118] on input "text" at bounding box center [308, 117] width 366 height 13
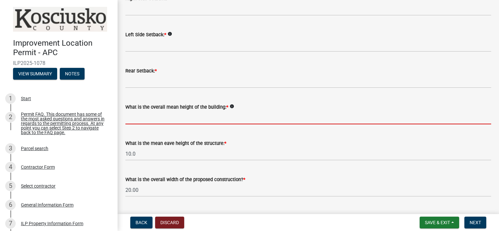
click at [230, 107] on icon "info" at bounding box center [232, 106] width 5 height 5
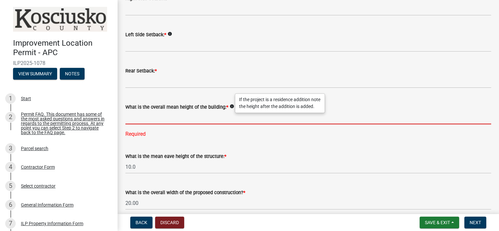
click at [201, 119] on input "text" at bounding box center [308, 117] width 366 height 13
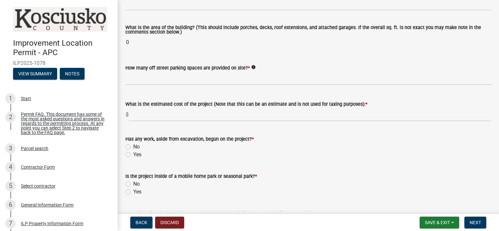
scroll to position [490, 0]
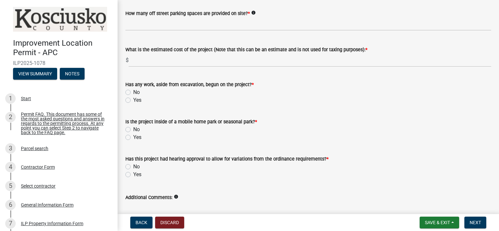
type input "15.0"
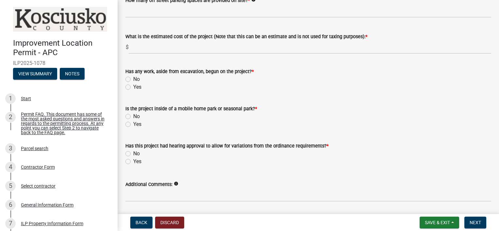
click at [133, 83] on label "No" at bounding box center [136, 79] width 7 height 8
click at [133, 80] on input "No" at bounding box center [135, 77] width 4 height 4
radio input "true"
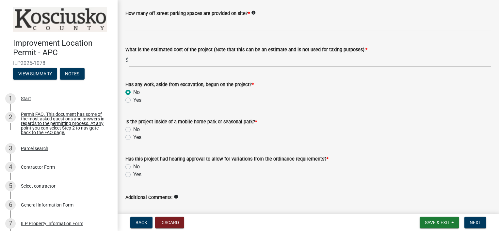
click at [133, 130] on label "No" at bounding box center [136, 130] width 7 height 8
click at [133, 130] on input "No" at bounding box center [135, 128] width 4 height 4
radio input "true"
click at [133, 167] on label "No" at bounding box center [136, 167] width 7 height 8
click at [133, 167] on input "No" at bounding box center [135, 165] width 4 height 4
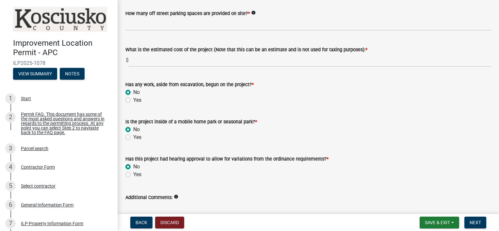
radio input "true"
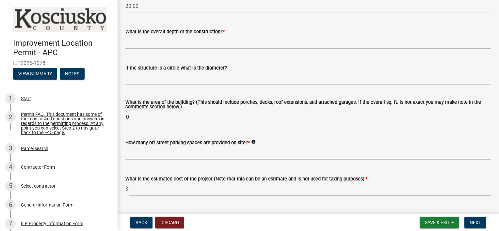
scroll to position [402, 0]
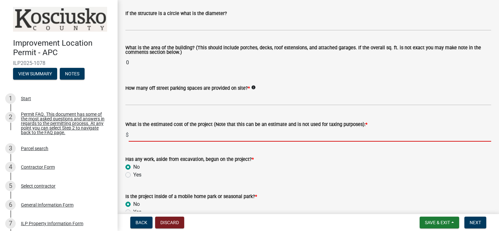
click at [196, 137] on input "text" at bounding box center [310, 134] width 362 height 13
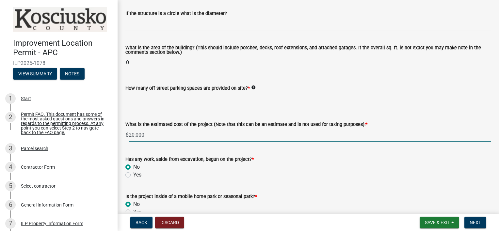
type input "20000"
click at [251, 87] on icon "info" at bounding box center [253, 87] width 5 height 5
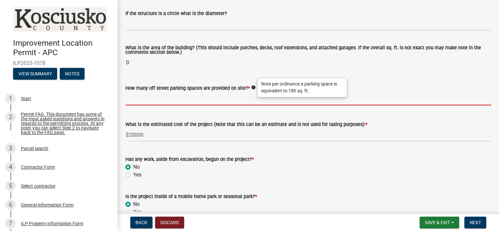
click at [222, 101] on input "text" at bounding box center [308, 98] width 366 height 13
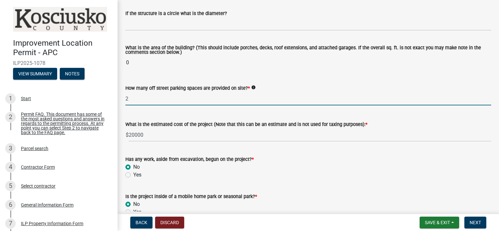
scroll to position [347, 0]
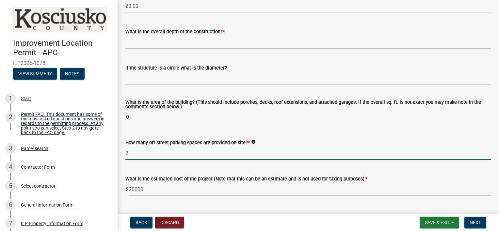
type input "2"
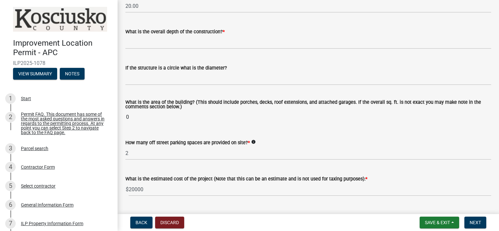
click at [148, 121] on input "0" at bounding box center [308, 117] width 366 height 13
click at [148, 118] on input "0" at bounding box center [308, 117] width 366 height 13
click at [134, 118] on input "0" at bounding box center [308, 117] width 366 height 13
click at [128, 116] on input "0" at bounding box center [308, 117] width 366 height 13
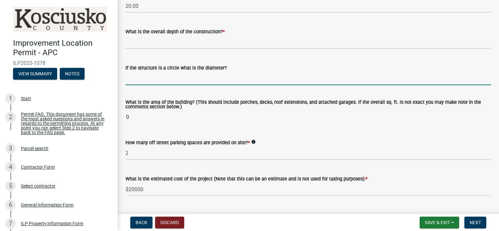
click at [171, 78] on input "text" at bounding box center [308, 78] width 366 height 13
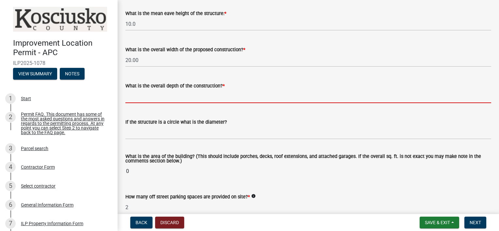
click at [186, 97] on input "text" at bounding box center [308, 96] width 366 height 13
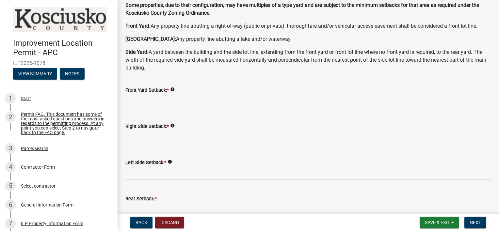
scroll to position [34, 0]
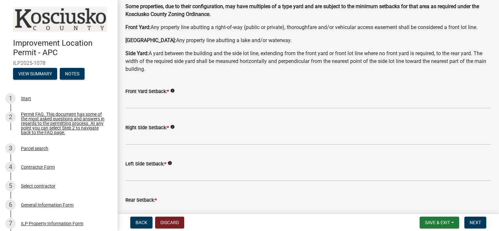
click at [172, 89] on icon "info" at bounding box center [172, 90] width 5 height 5
click at [290, 89] on div "Front Yard Setback: * info" at bounding box center [308, 91] width 366 height 8
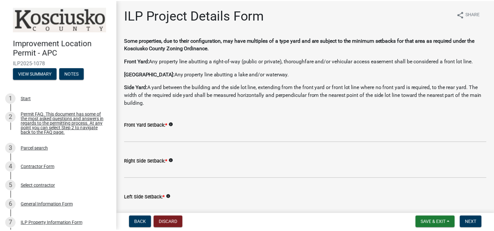
scroll to position [0, 0]
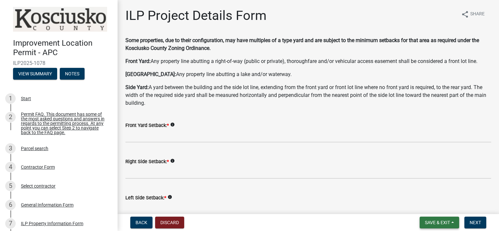
click at [438, 222] on span "Save & Exit" at bounding box center [437, 222] width 25 height 5
click at [429, 207] on button "Save & Exit" at bounding box center [433, 206] width 52 height 16
